Goal: Information Seeking & Learning: Learn about a topic

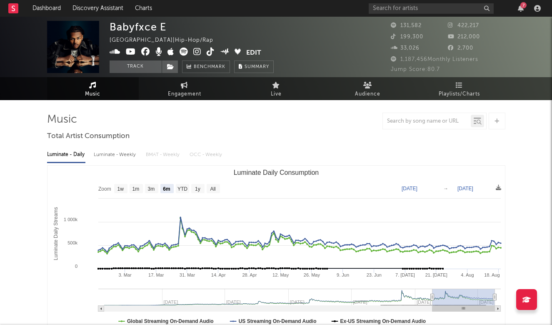
select select "6m"
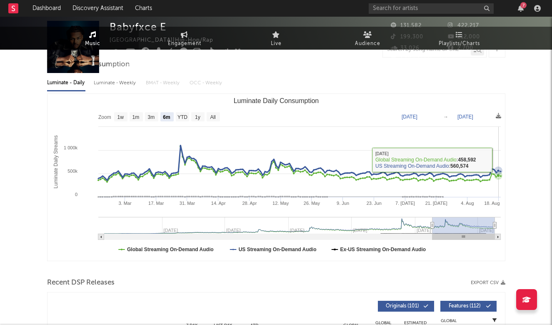
scroll to position [103, 0]
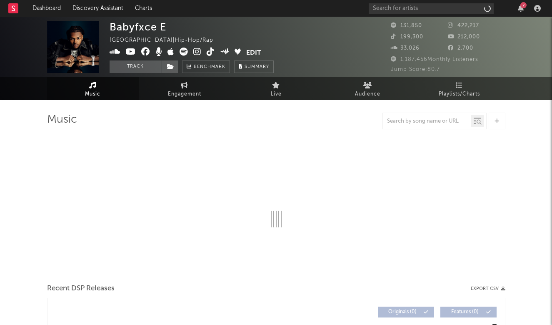
scroll to position [103, 0]
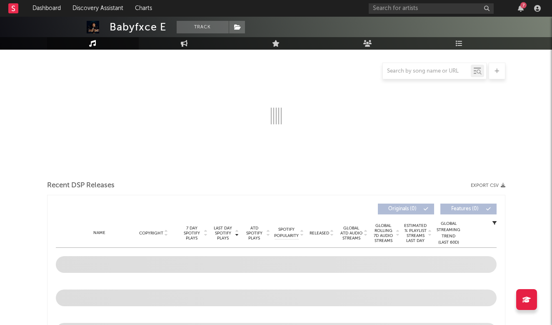
select select "6m"
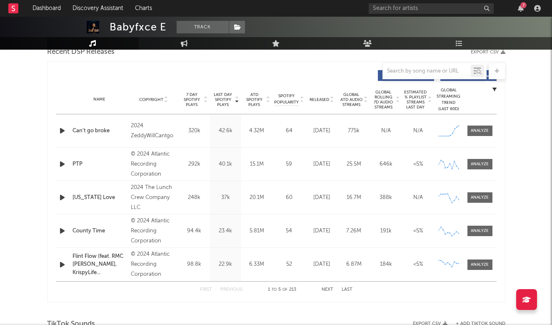
scroll to position [305, 0]
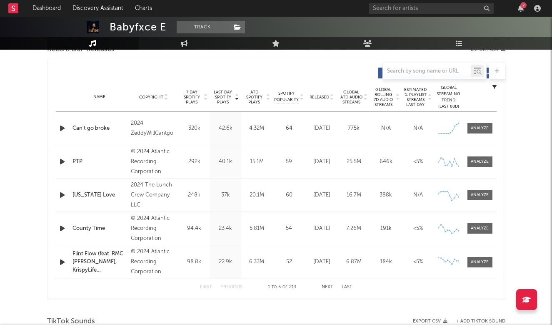
click at [322, 286] on button "Next" at bounding box center [328, 287] width 12 height 5
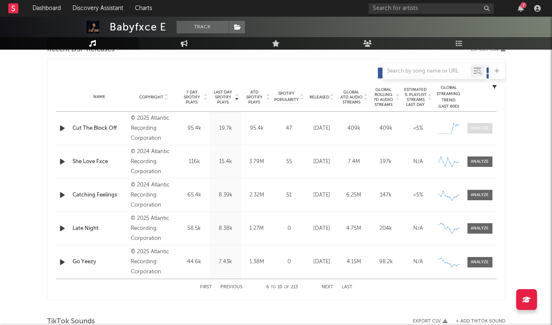
click at [483, 131] on span at bounding box center [480, 128] width 25 height 10
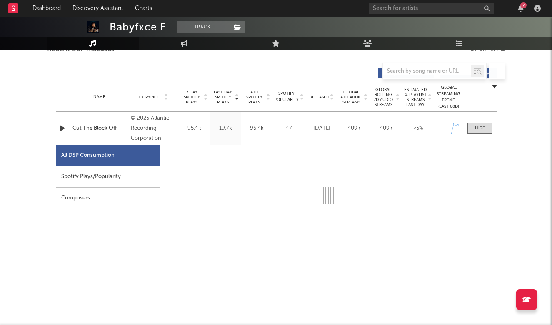
select select "1w"
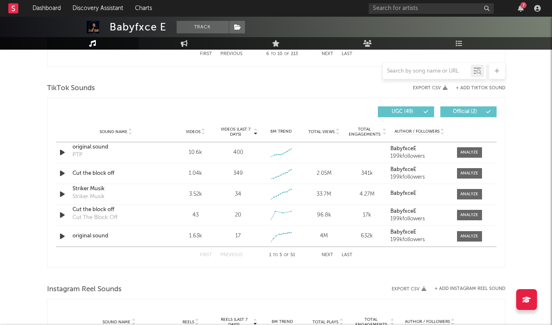
scroll to position [959, 0]
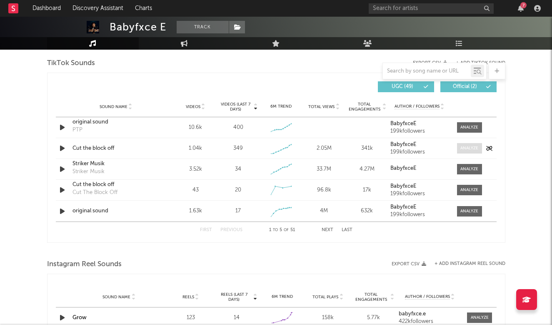
click at [462, 149] on div at bounding box center [470, 148] width 18 height 6
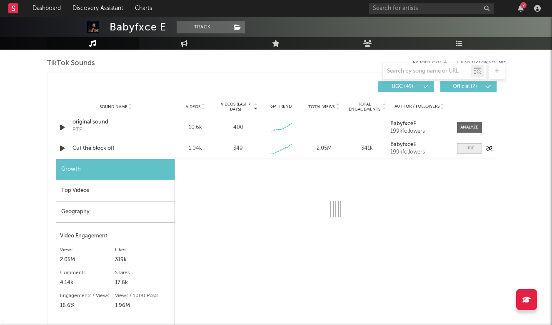
select select "1w"
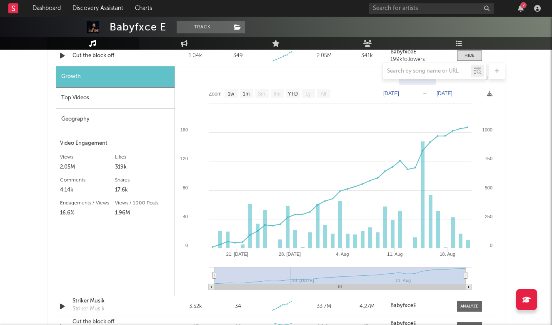
scroll to position [1047, 0]
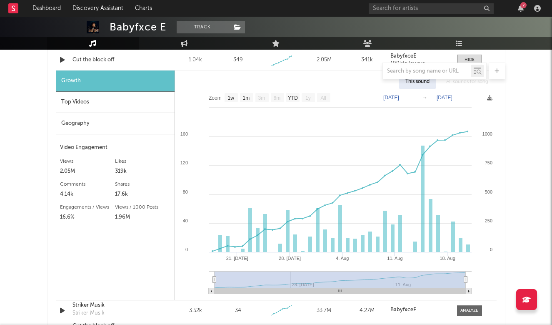
click at [86, 104] on div "Top Videos" at bounding box center [115, 102] width 119 height 21
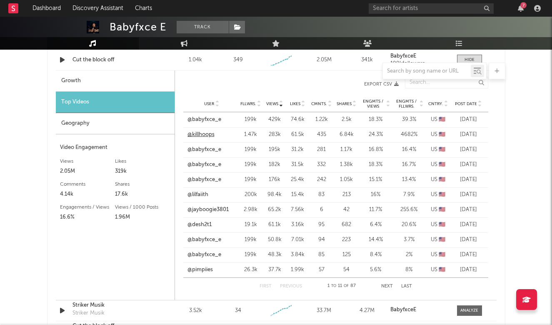
click at [207, 133] on link "@killhoops" at bounding box center [201, 134] width 27 height 8
